Goal: Information Seeking & Learning: Check status

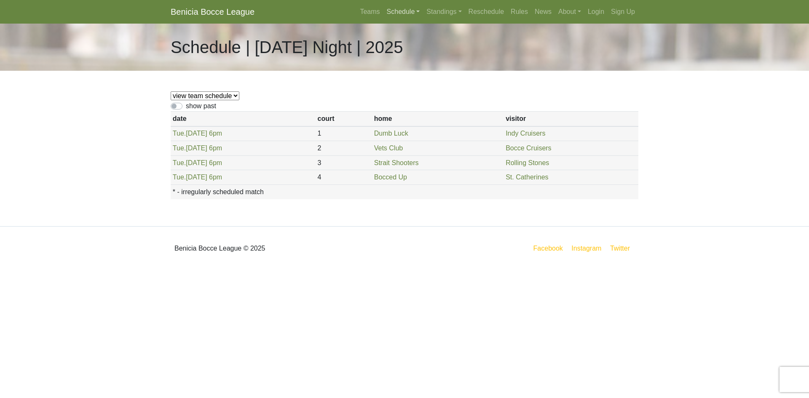
click at [404, 9] on link "Schedule" at bounding box center [404, 11] width 40 height 17
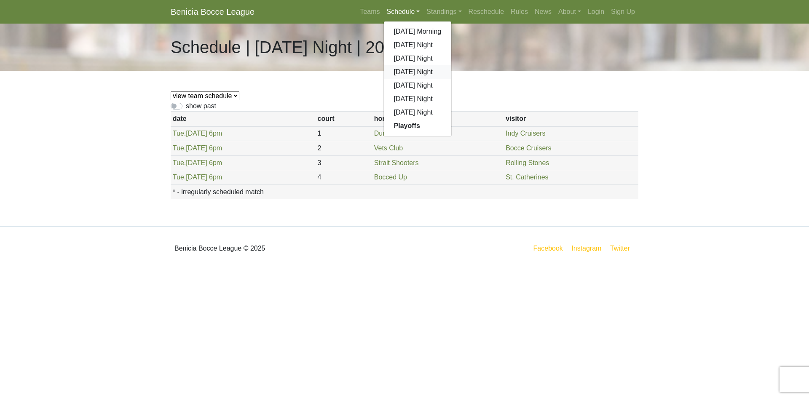
click at [401, 70] on link "[DATE] Night" at bounding box center [418, 71] width 68 height 13
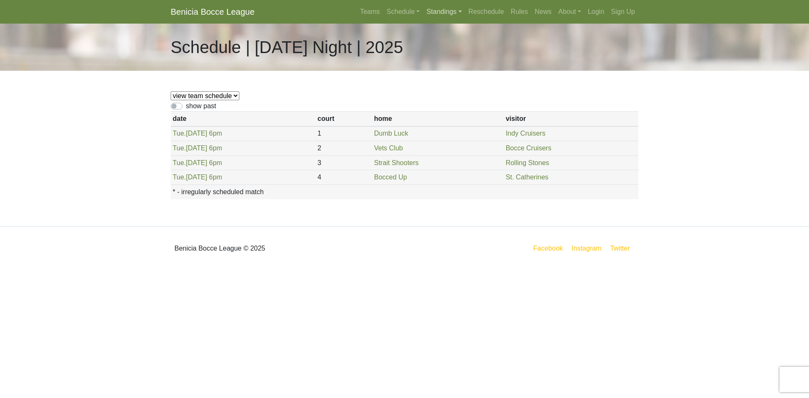
click at [439, 12] on link "Standings" at bounding box center [444, 11] width 42 height 17
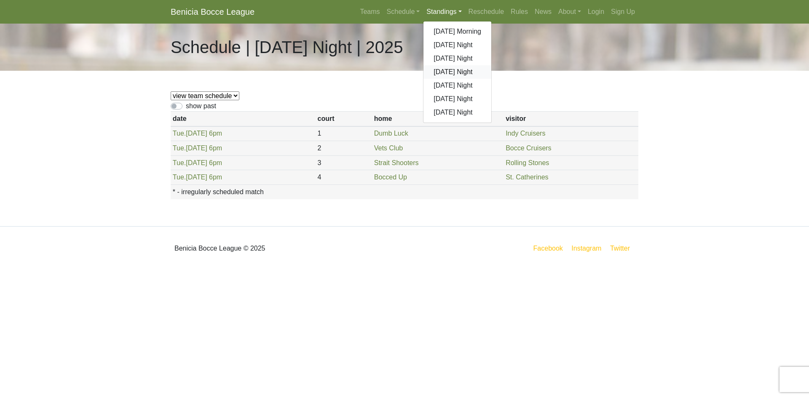
click at [446, 72] on link "[DATE] Night" at bounding box center [458, 71] width 68 height 13
